Goal: Find specific page/section: Find specific page/section

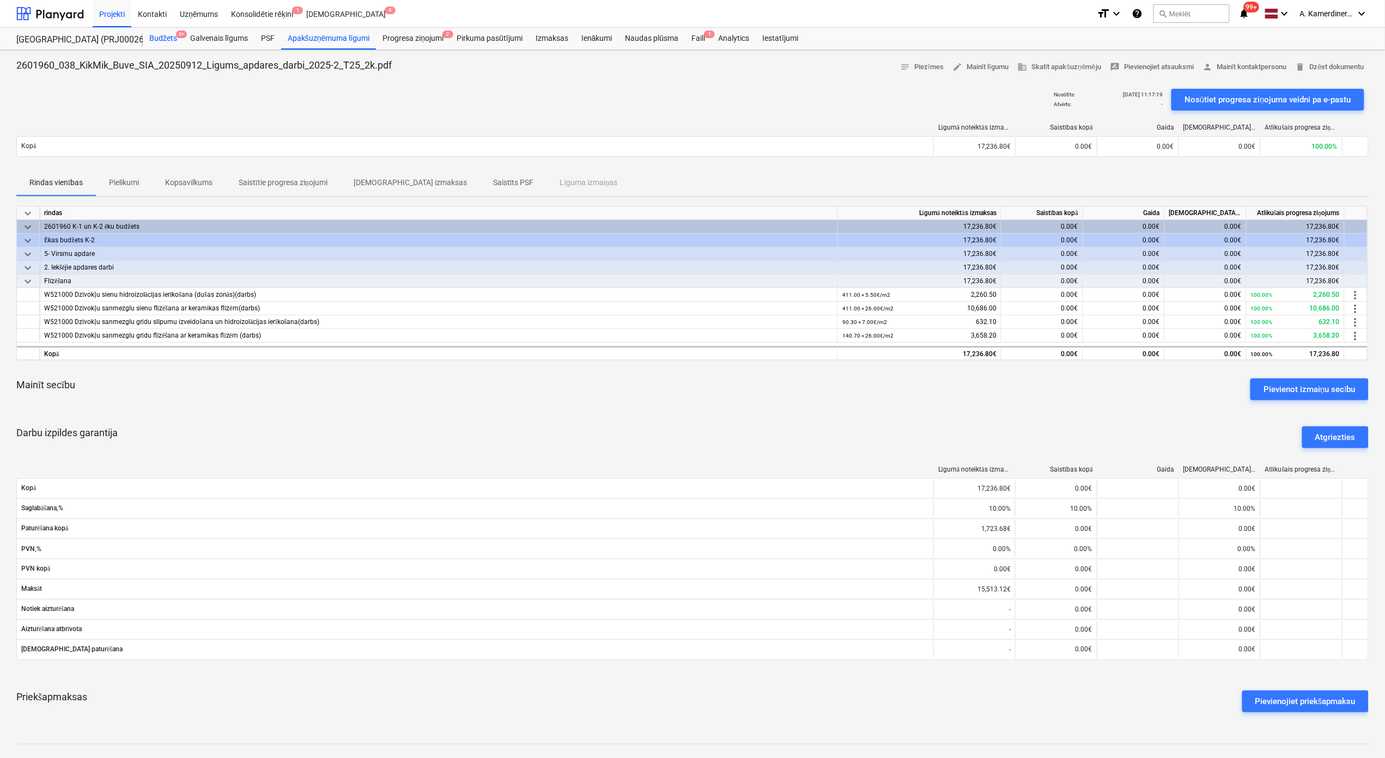
click at [154, 40] on div "Budžets 9+" at bounding box center [163, 39] width 41 height 22
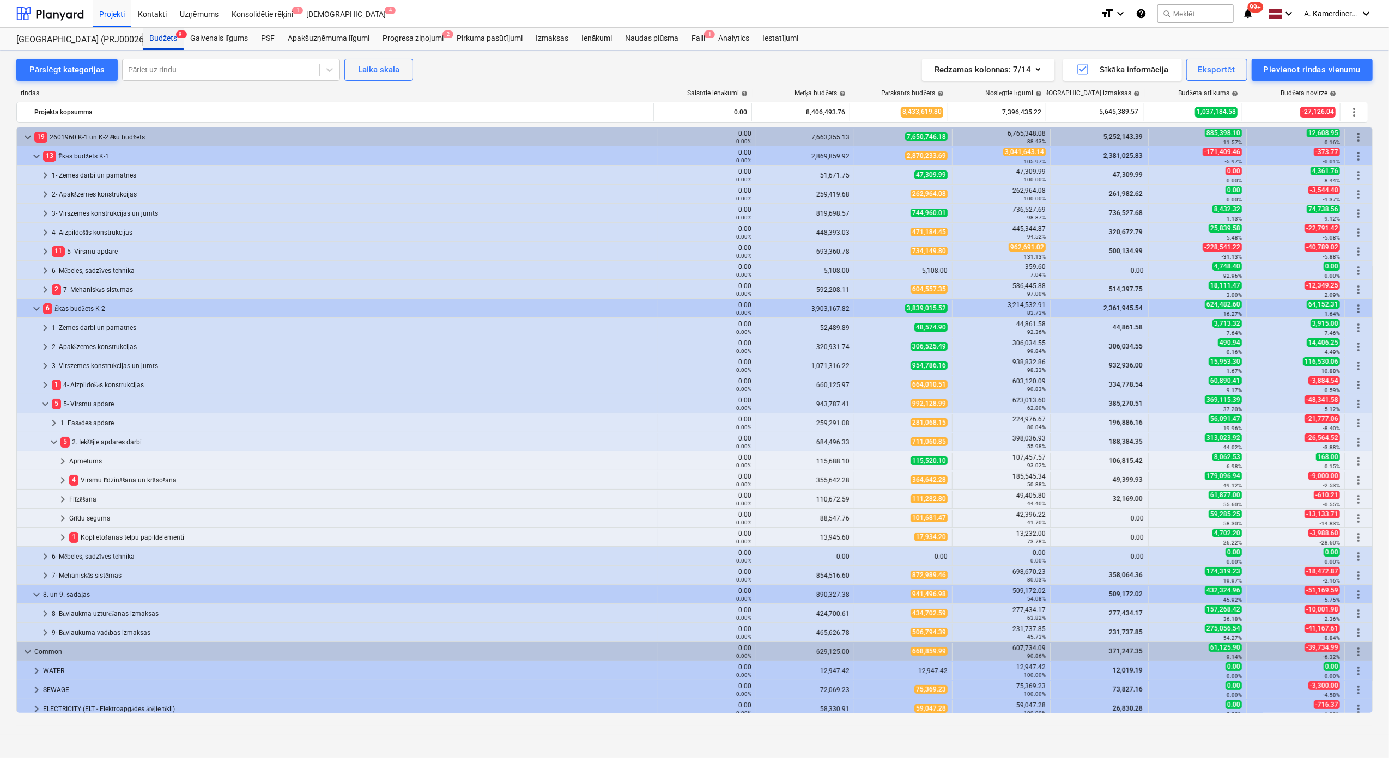
scroll to position [109, 0]
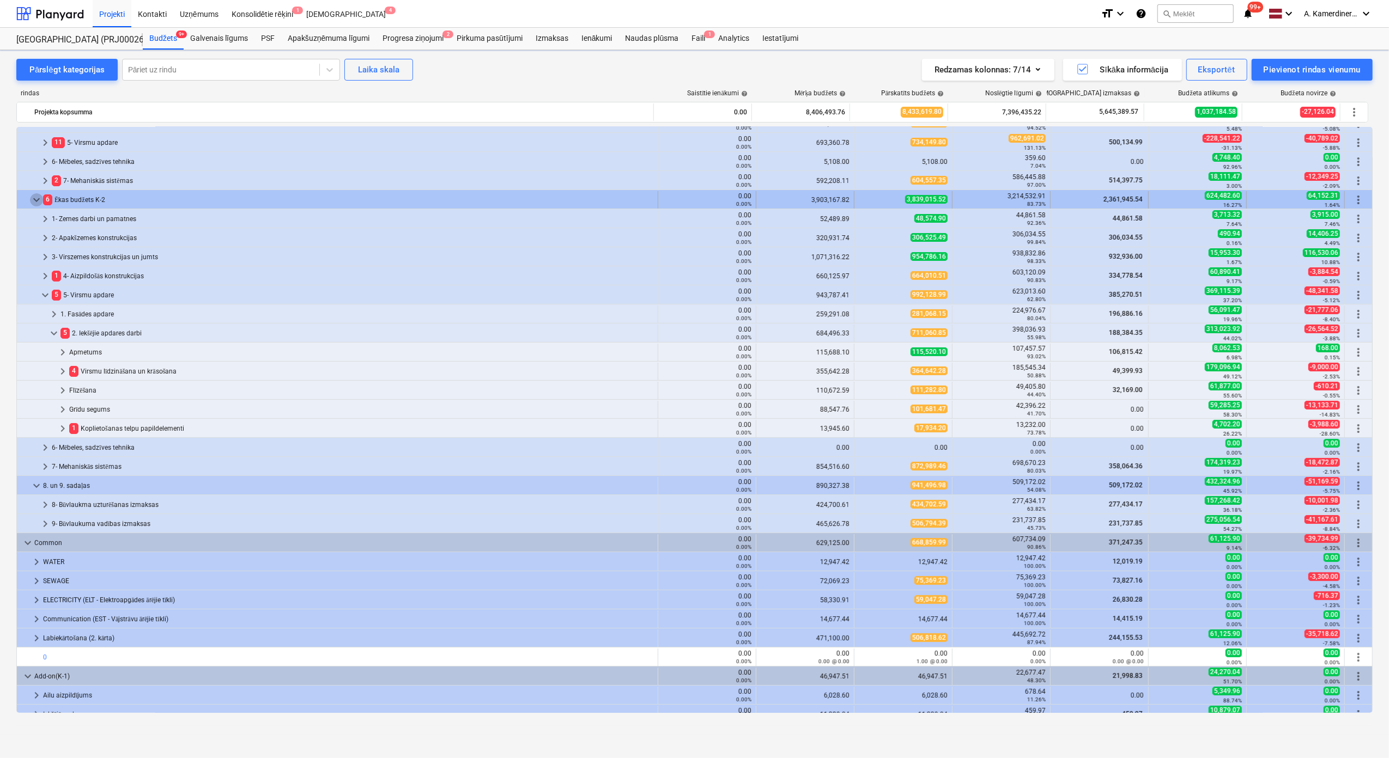
click at [35, 196] on span "keyboard_arrow_down" at bounding box center [36, 199] width 13 height 13
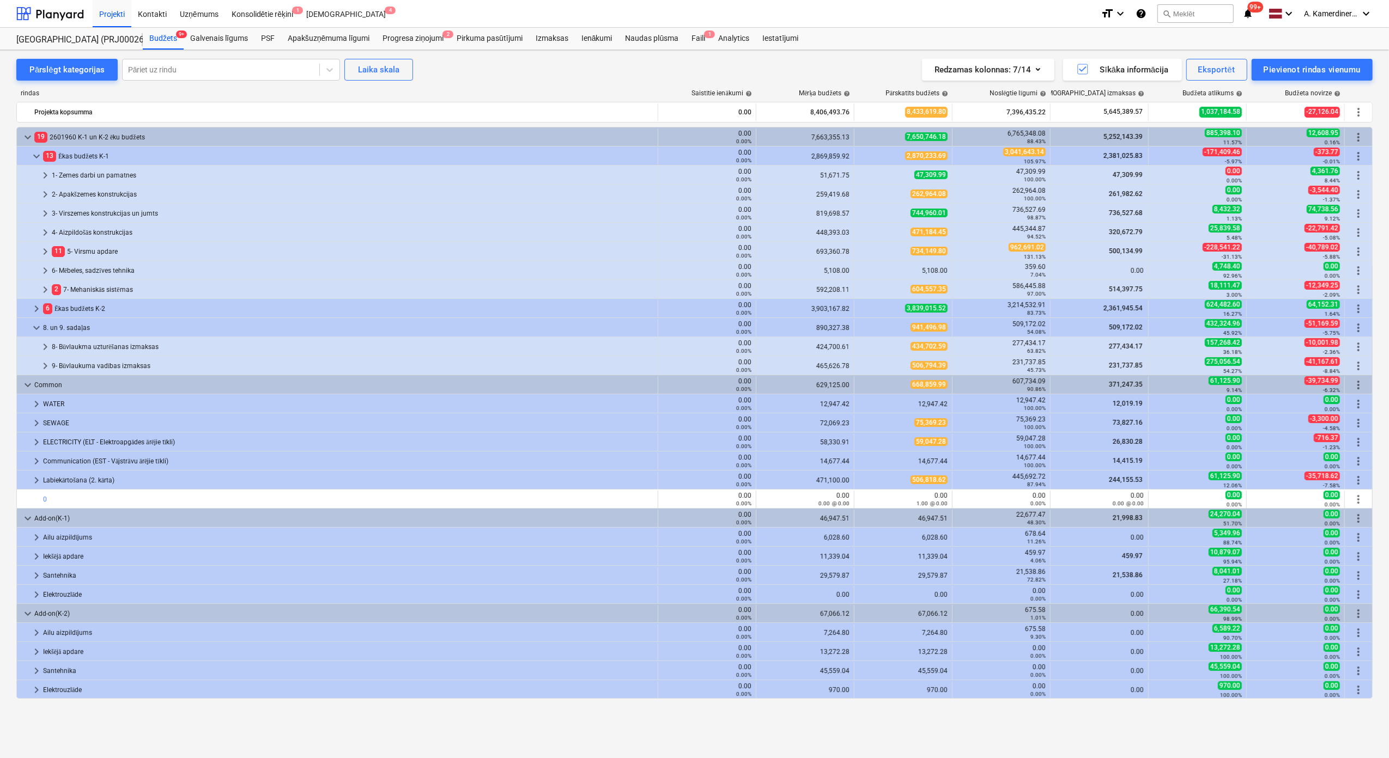
scroll to position [0, 0]
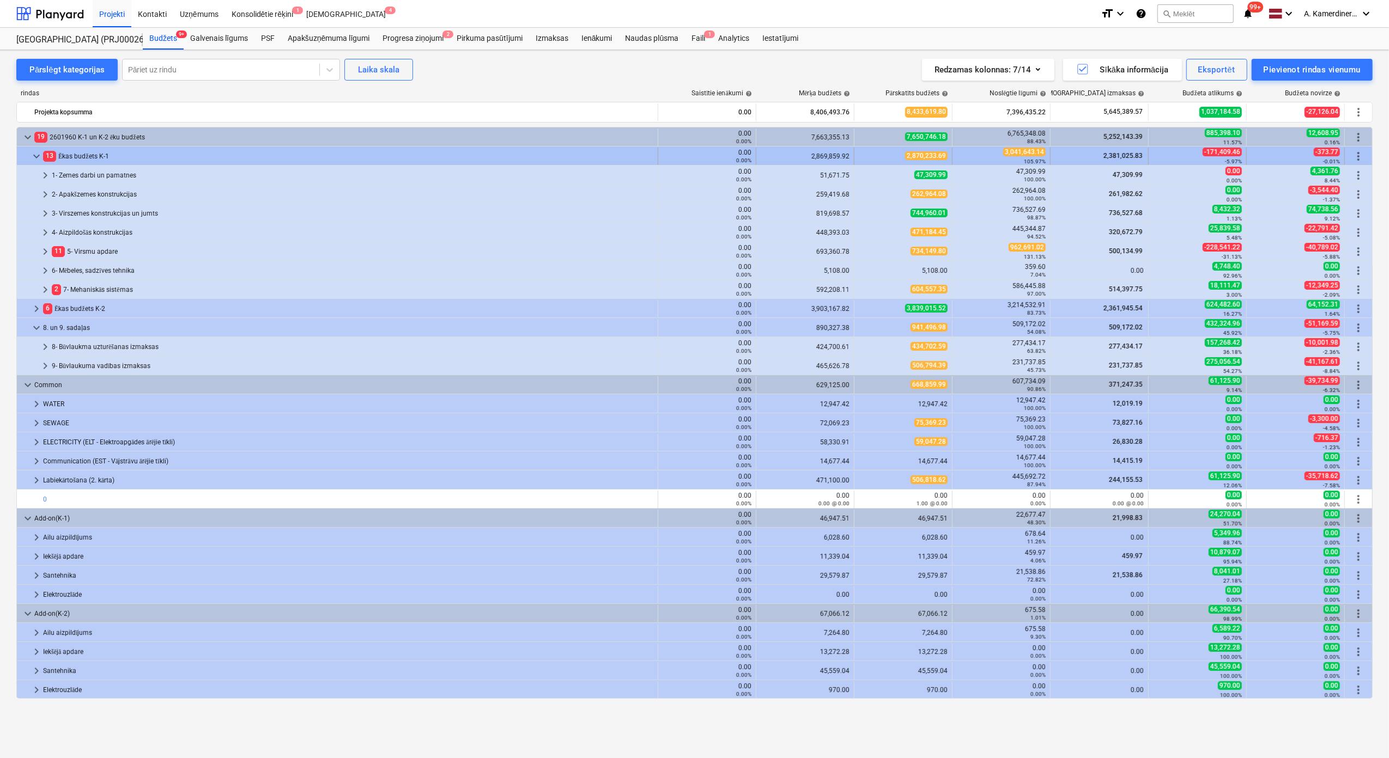
click at [35, 160] on span "keyboard_arrow_down" at bounding box center [36, 156] width 13 height 13
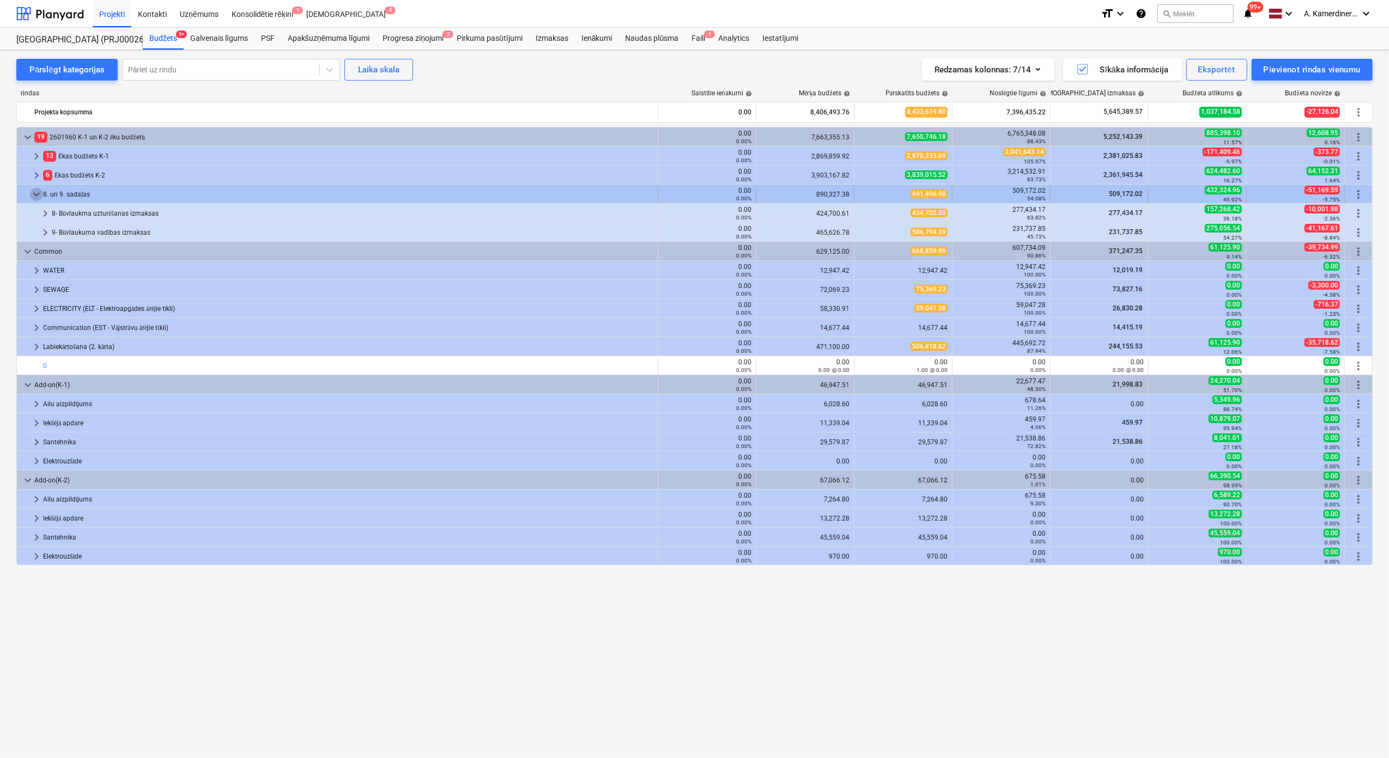
click at [32, 199] on span "keyboard_arrow_down" at bounding box center [36, 194] width 13 height 13
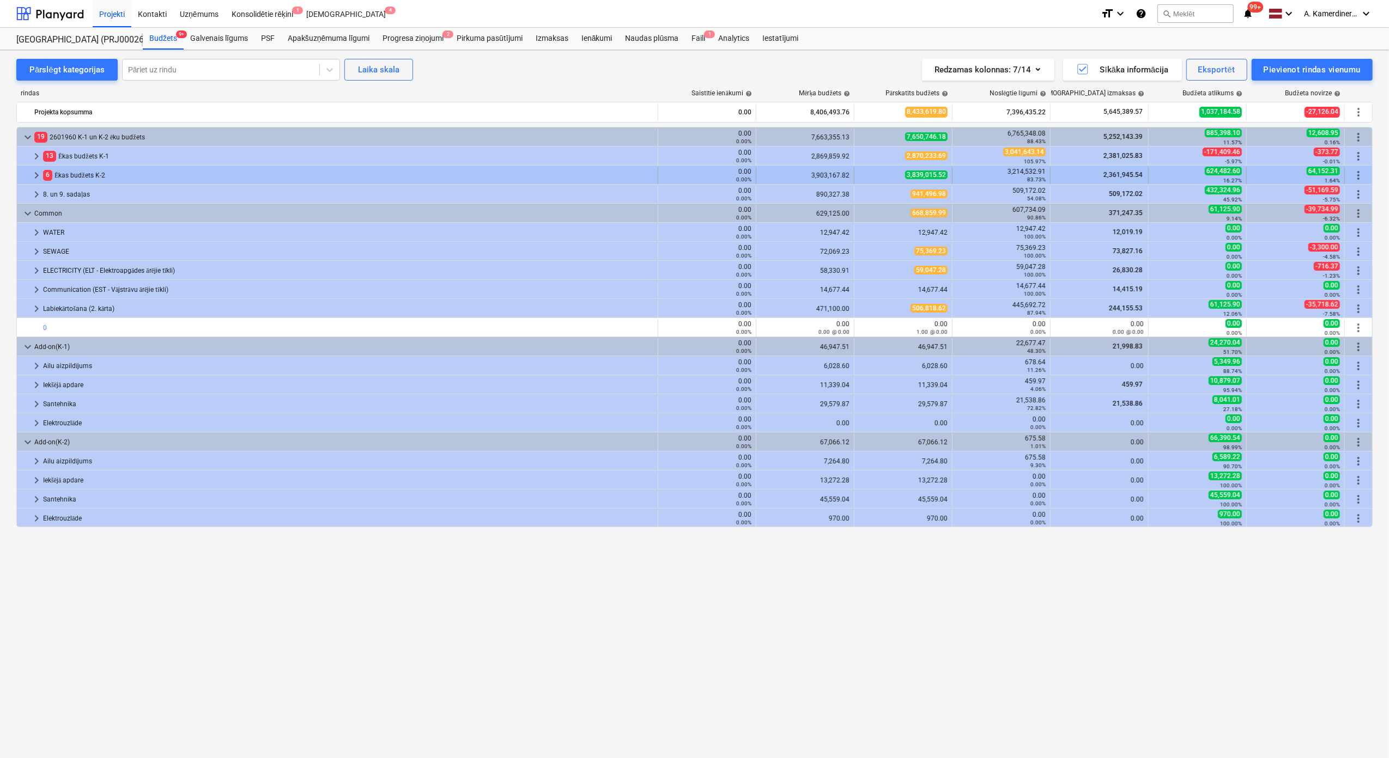
click at [84, 175] on div "6 [PERSON_NAME] budžets K-2" at bounding box center [348, 175] width 610 height 17
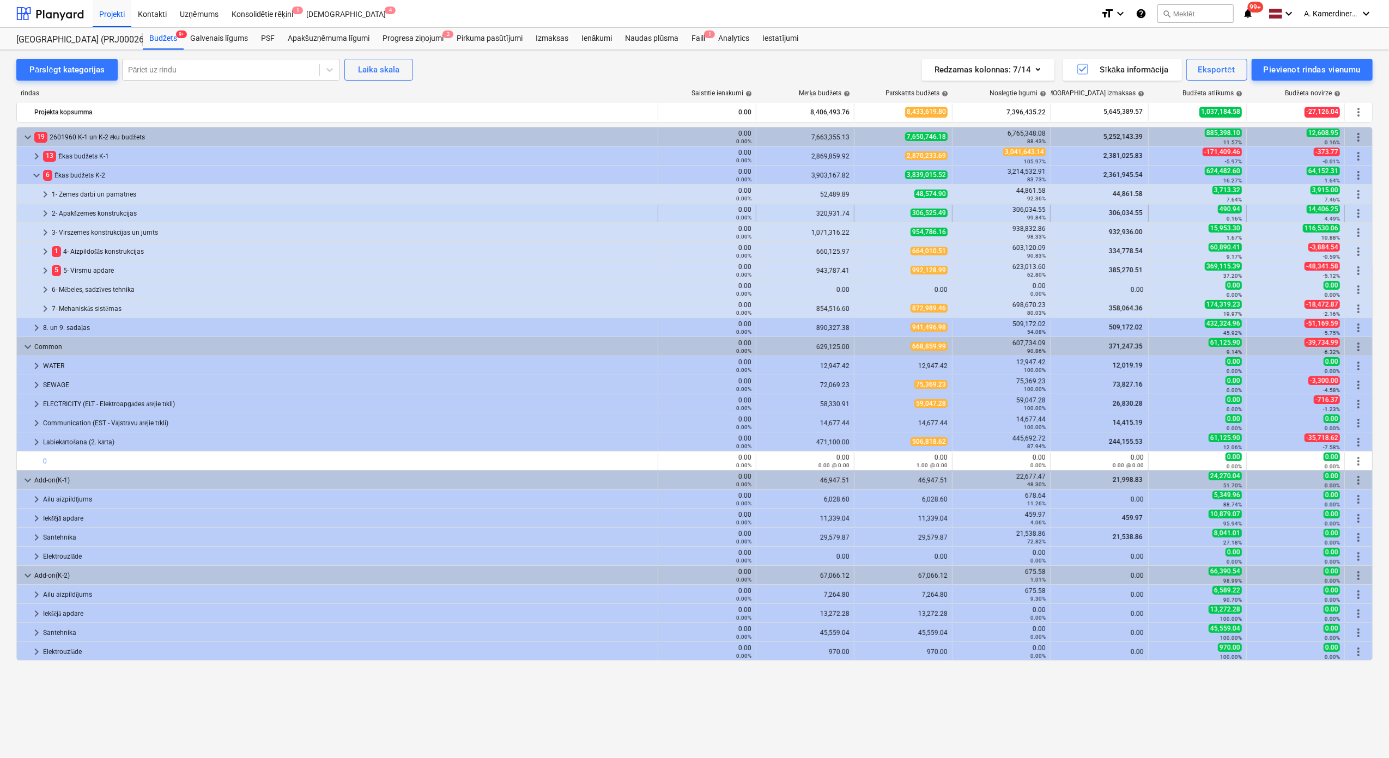
click at [145, 212] on div "2- Apakšzemes konstrukcijas" at bounding box center [353, 213] width 602 height 17
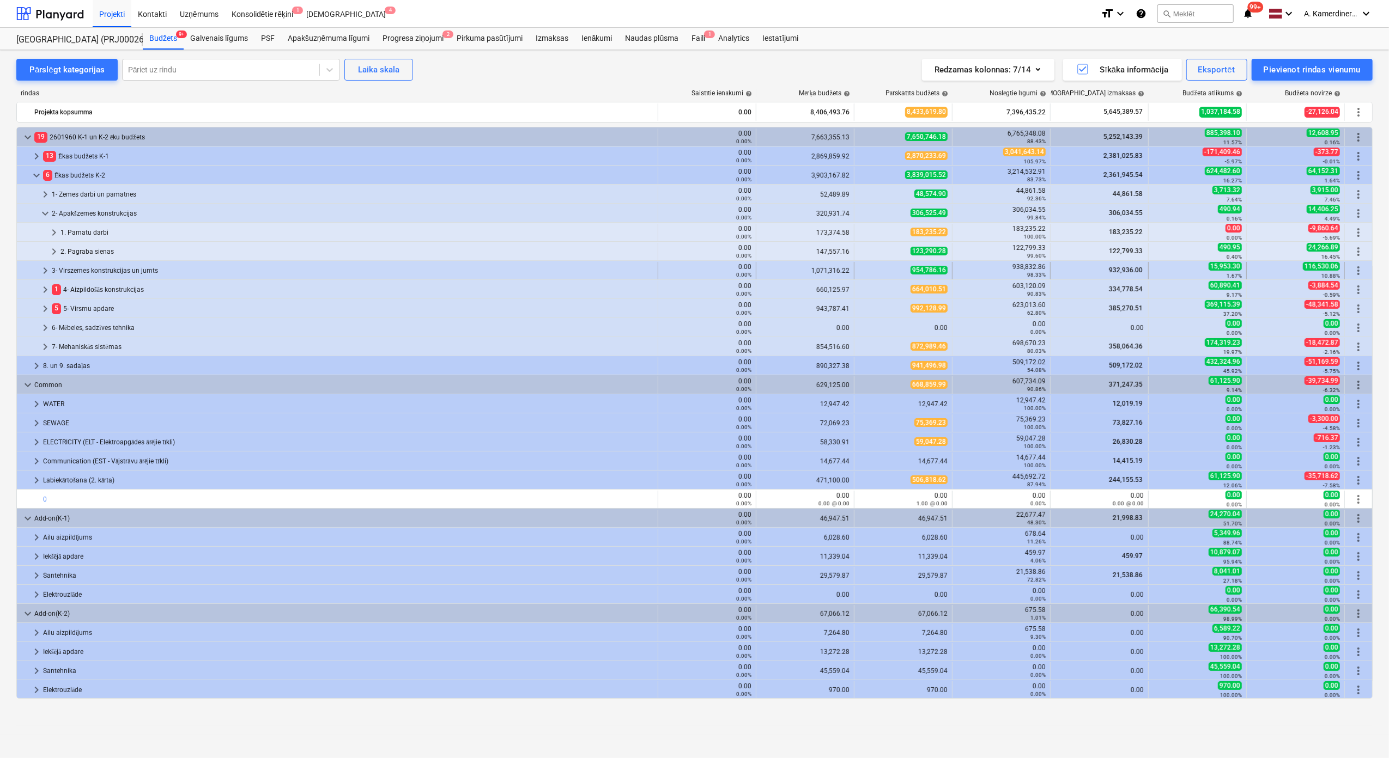
click at [92, 271] on div "3- Virszemes konstrukcijas un jumts" at bounding box center [353, 270] width 602 height 17
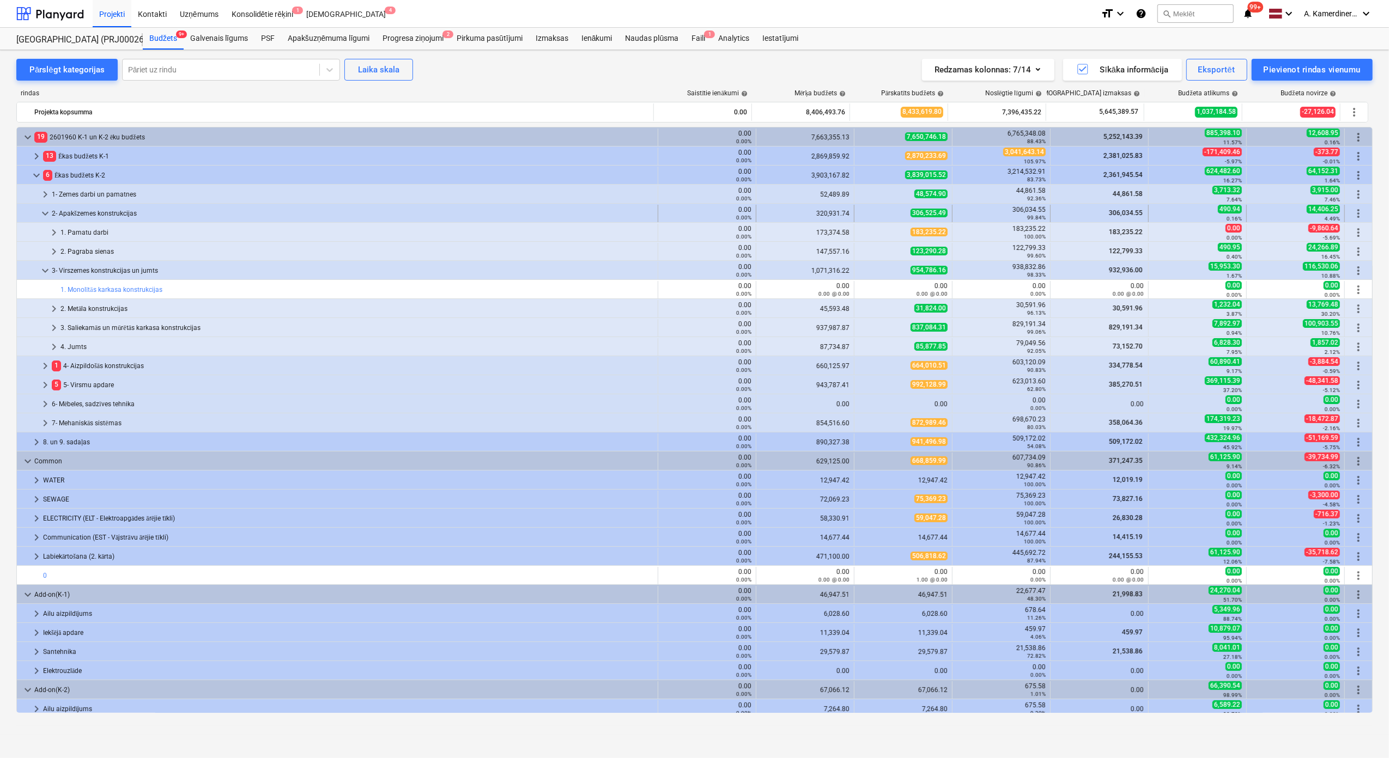
click at [85, 209] on div "2- Apakšzemes konstrukcijas" at bounding box center [353, 213] width 602 height 17
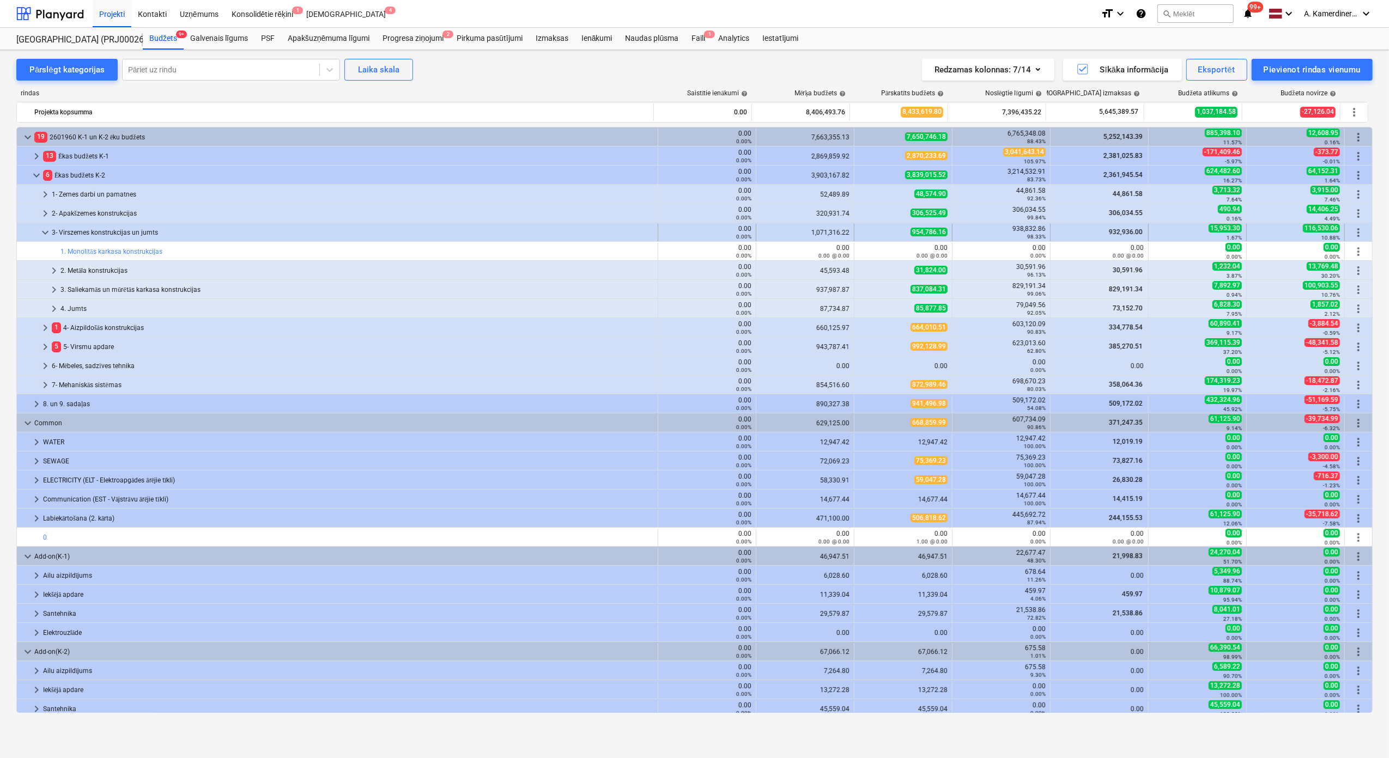
click at [83, 232] on div "3- Virszemes konstrukcijas un jumts" at bounding box center [353, 232] width 602 height 17
click at [123, 232] on div "3- Virszemes konstrukcijas un jumts" at bounding box center [353, 232] width 602 height 17
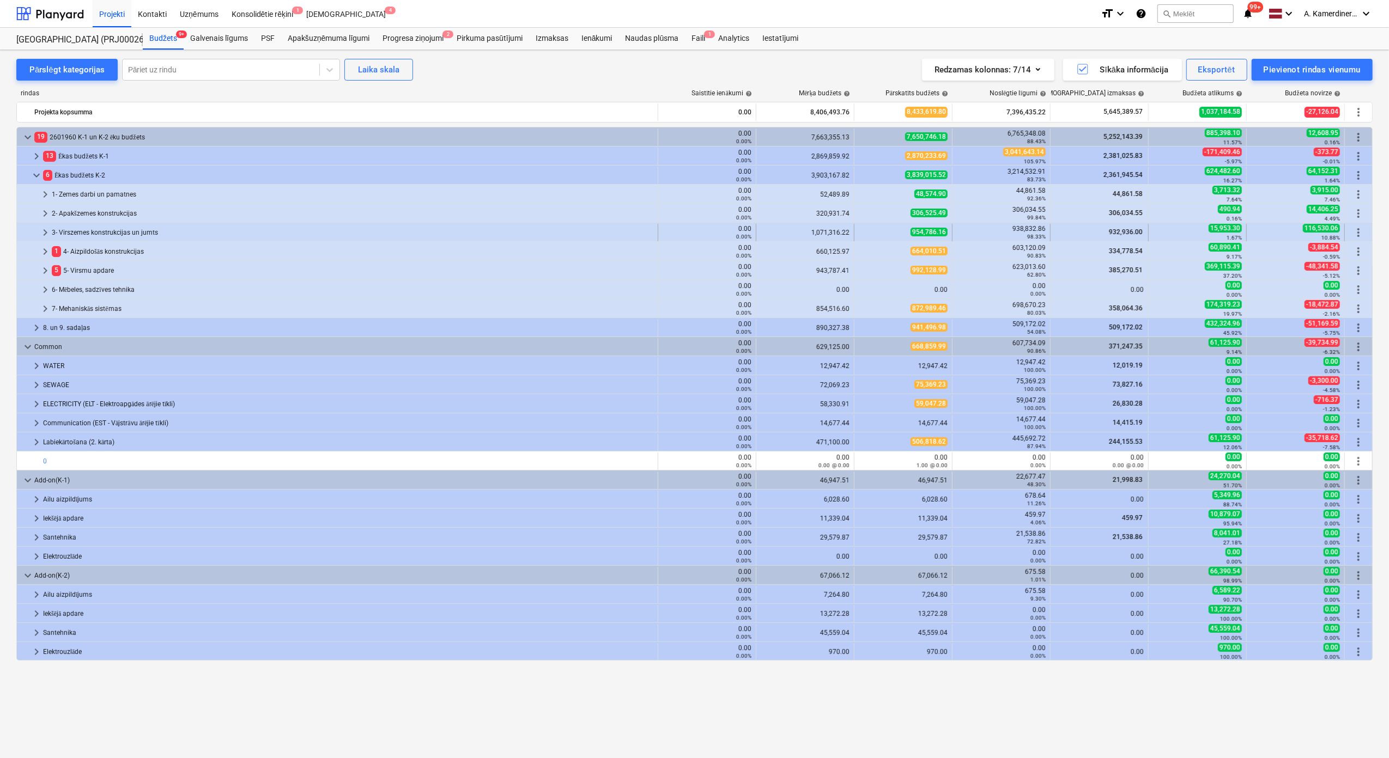
click at [81, 232] on div "3- Virszemes konstrukcijas un jumts" at bounding box center [353, 232] width 602 height 17
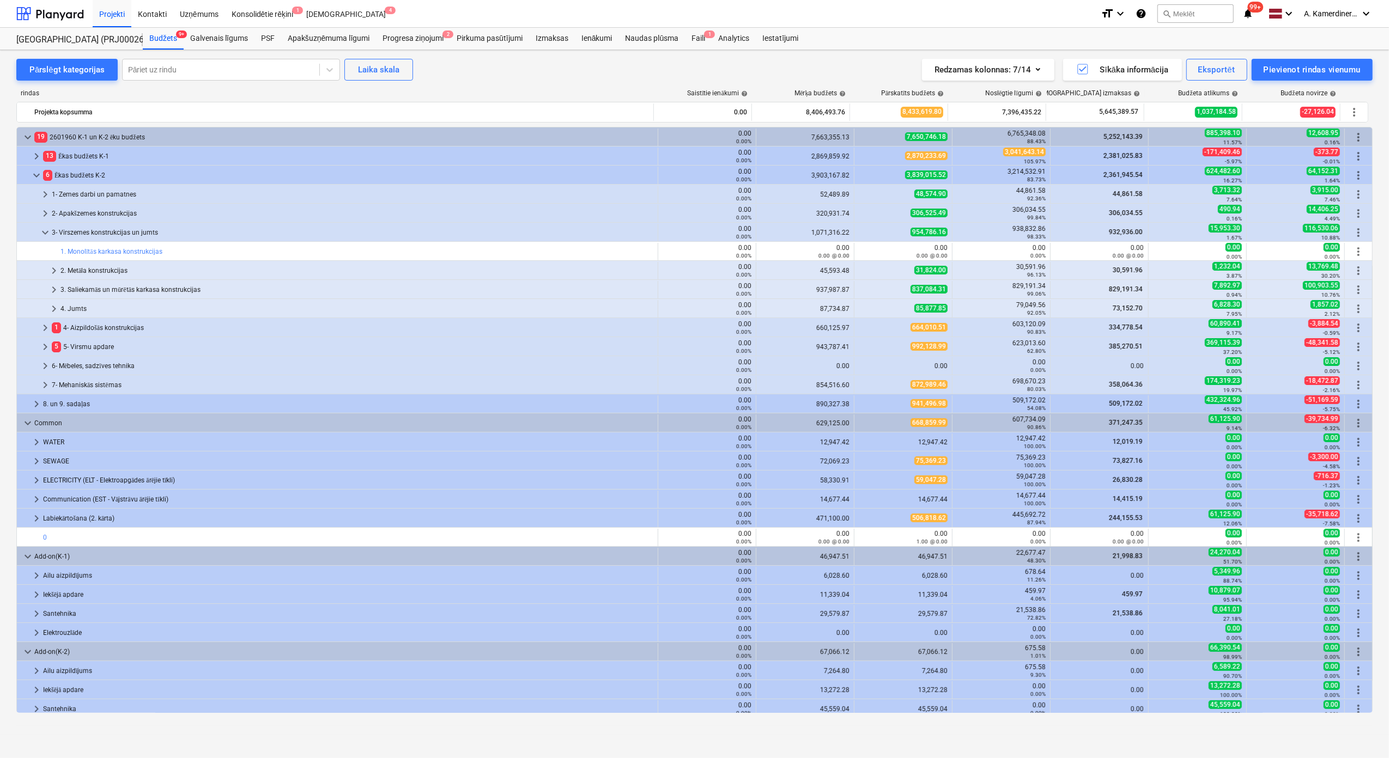
click at [81, 232] on div "3- Virszemes konstrukcijas un jumts" at bounding box center [353, 232] width 602 height 17
